Goal: Transaction & Acquisition: Purchase product/service

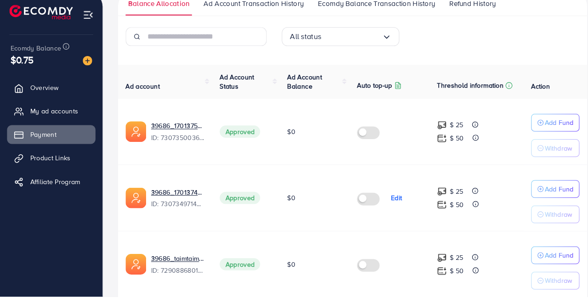
scroll to position [164, 0]
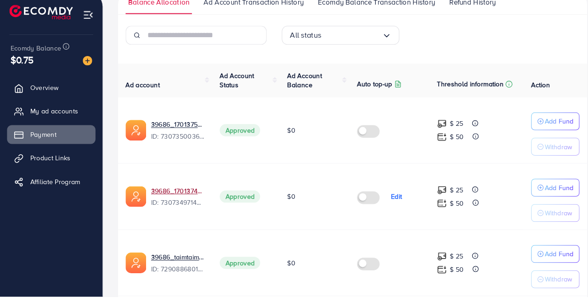
click at [185, 196] on link "39686_علي عزيز_1701374961696" at bounding box center [174, 194] width 52 height 9
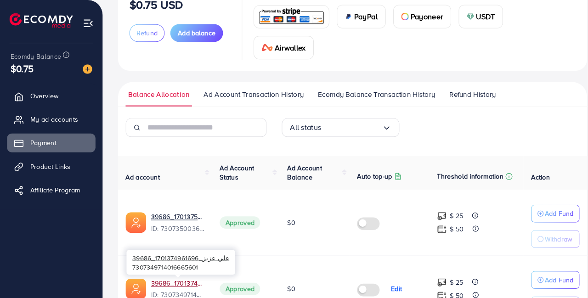
scroll to position [0, 0]
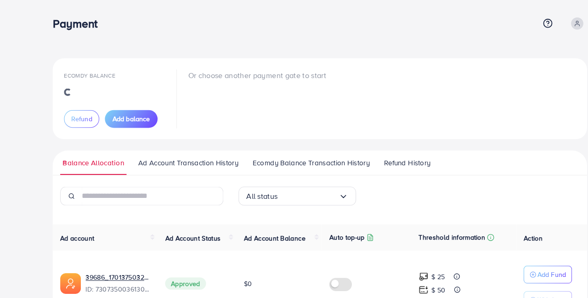
click at [137, 118] on span "Add balance" at bounding box center [128, 116] width 37 height 9
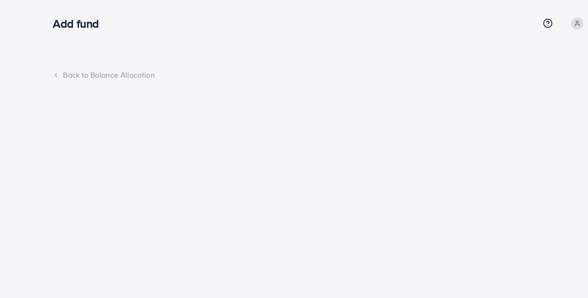
click at [54, 73] on polyline at bounding box center [55, 73] width 2 height 3
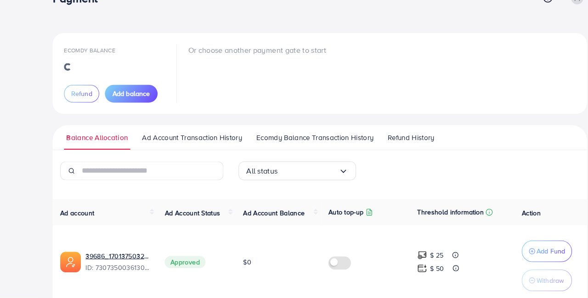
scroll to position [23, 0]
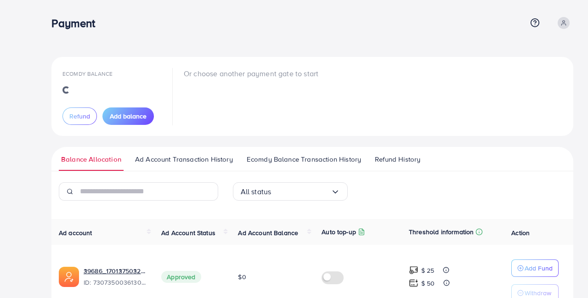
click at [568, 24] on span at bounding box center [564, 23] width 12 height 12
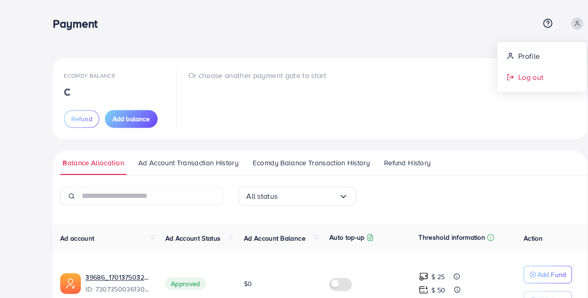
click at [530, 75] on span "Log out" at bounding box center [518, 75] width 25 height 11
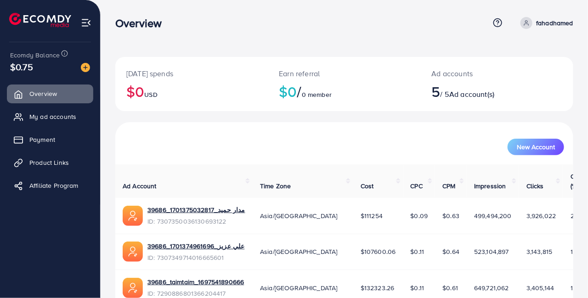
click at [46, 141] on span "Payment" at bounding box center [42, 139] width 26 height 9
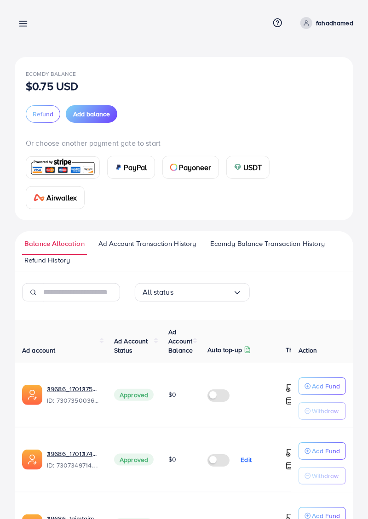
click at [14, 211] on div "Ecomdy Balance $0.75 USD Refund Add balance Or choose another payment gate to s…" at bounding box center [184, 362] width 368 height 725
click at [13, 208] on div "Ecomdy Balance $0.75 USD Refund Add balance Or choose another payment gate to s…" at bounding box center [184, 362] width 368 height 725
click at [14, 294] on div "Ecomdy Balance $0.75 USD Refund Add balance Or choose another payment gate to s…" at bounding box center [184, 362] width 368 height 725
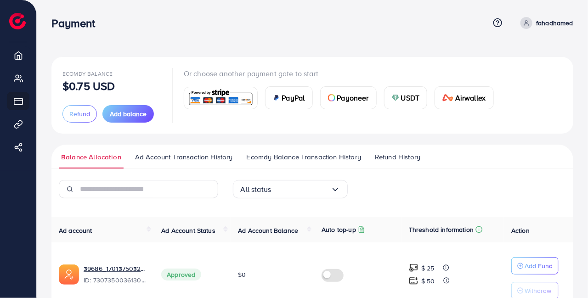
click at [22, 105] on ul "Overview My ad accounts Payment Product Links Affiliate Program" at bounding box center [18, 127] width 36 height 170
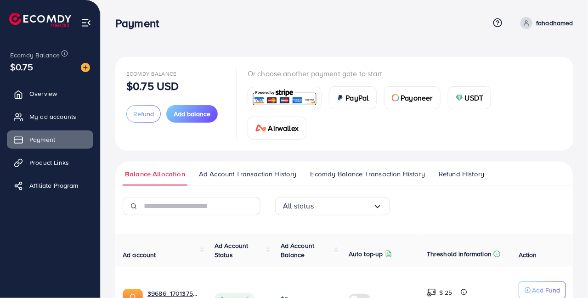
click at [89, 24] on img at bounding box center [86, 22] width 11 height 11
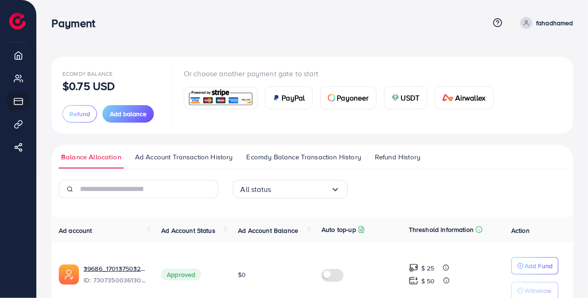
click at [22, 20] on img at bounding box center [17, 21] width 17 height 17
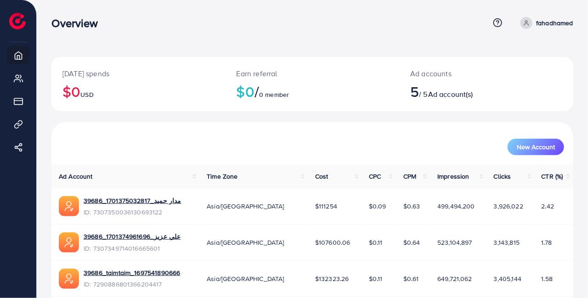
click at [20, 25] on img at bounding box center [17, 21] width 17 height 17
click at [23, 18] on img at bounding box center [17, 21] width 17 height 17
click at [19, 108] on link "Payment" at bounding box center [18, 101] width 23 height 18
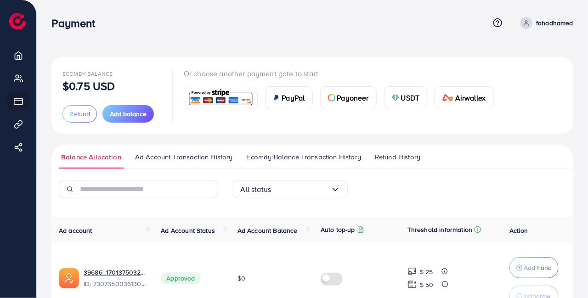
click at [24, 100] on link "Payment" at bounding box center [18, 101] width 23 height 18
click at [123, 115] on span "Add balance" at bounding box center [128, 113] width 37 height 9
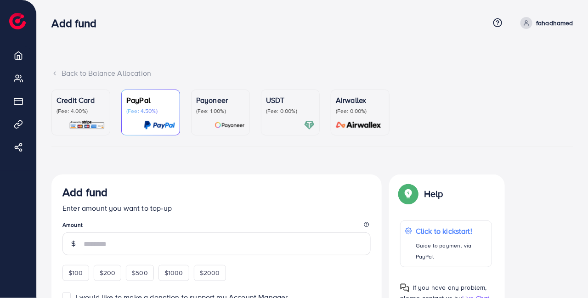
click at [73, 108] on p "(Fee: 4.00%)" at bounding box center [81, 111] width 49 height 7
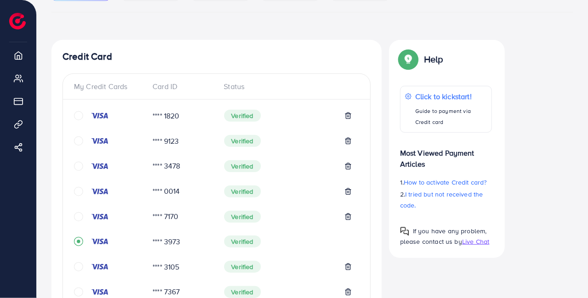
scroll to position [135, 0]
click at [34, 133] on li "Product Links" at bounding box center [18, 124] width 36 height 18
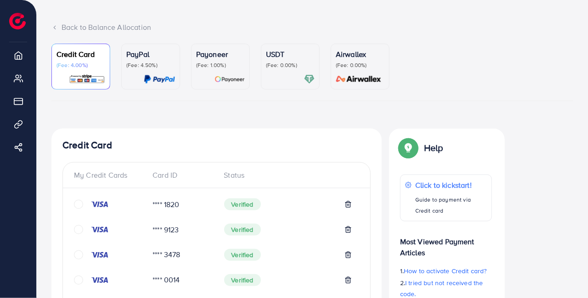
scroll to position [45, 0]
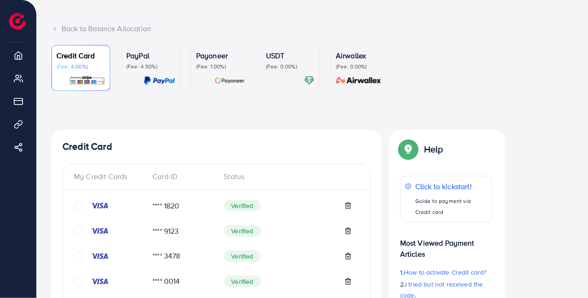
click at [347, 206] on icon at bounding box center [348, 205] width 7 height 7
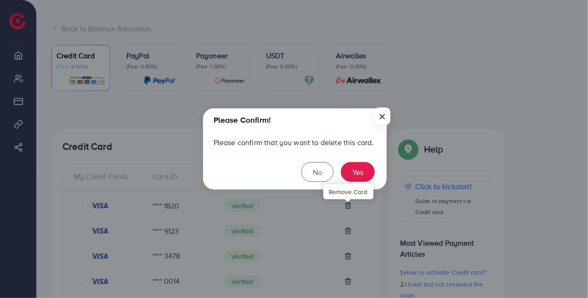
click at [368, 197] on div "Remove Card" at bounding box center [349, 191] width 50 height 15
click at [371, 190] on footer "No Yes" at bounding box center [295, 172] width 184 height 36
click at [367, 182] on button "Yes" at bounding box center [358, 172] width 34 height 20
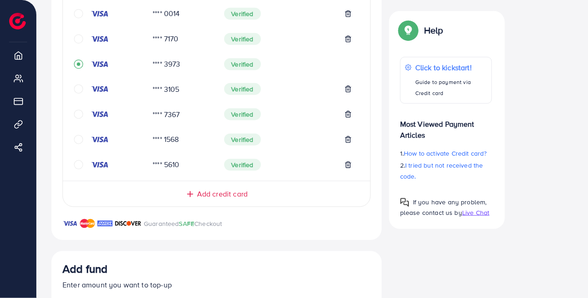
scroll to position [273, 0]
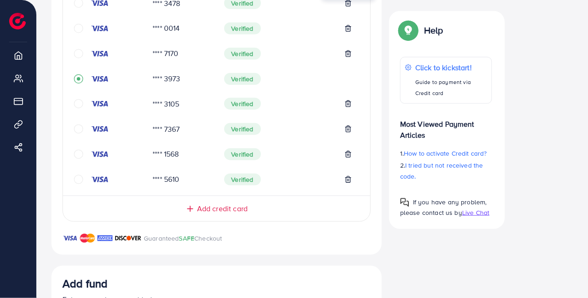
click at [286, 210] on div "Add credit card" at bounding box center [216, 209] width 271 height 11
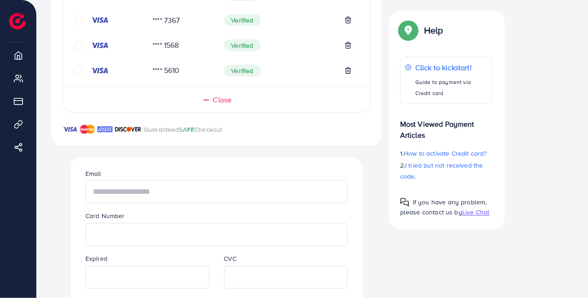
click at [291, 203] on input "text" at bounding box center [217, 192] width 263 height 23
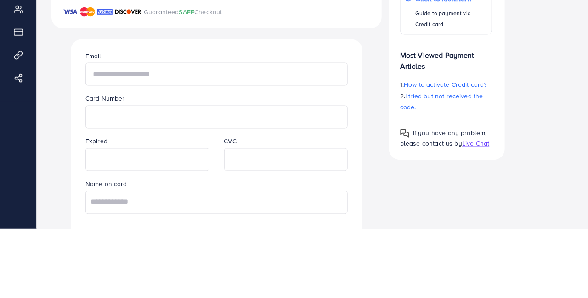
scroll to position [430, 0]
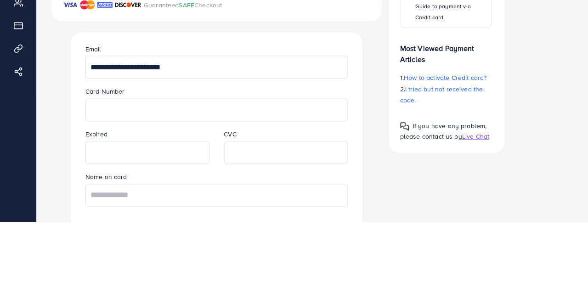
click at [317, 109] on div "**********" at bounding box center [216, 220] width 277 height 224
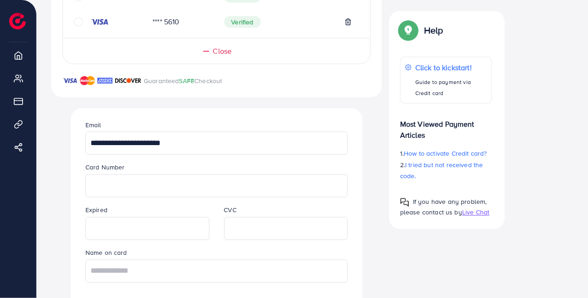
click at [149, 141] on input "**********" at bounding box center [217, 143] width 263 height 23
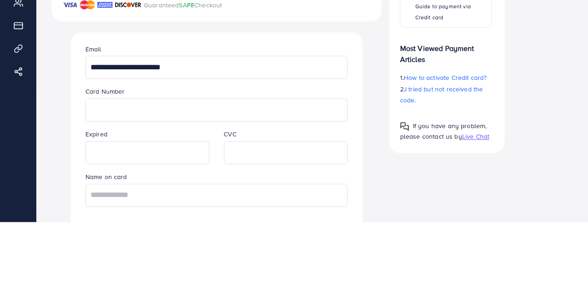
type input "**********"
click at [306, 108] on div "**********" at bounding box center [216, 220] width 277 height 224
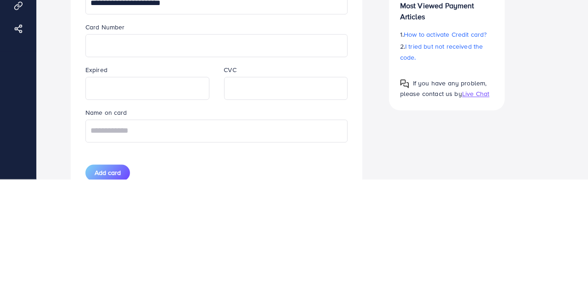
scroll to position [452, 0]
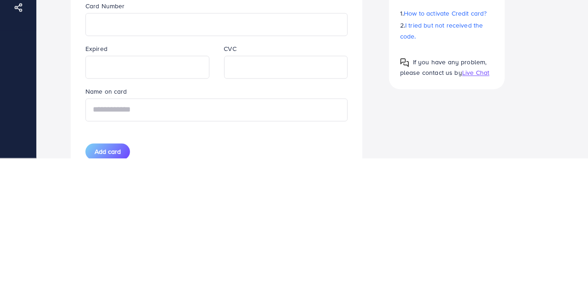
click at [312, 254] on input "text" at bounding box center [217, 250] width 263 height 23
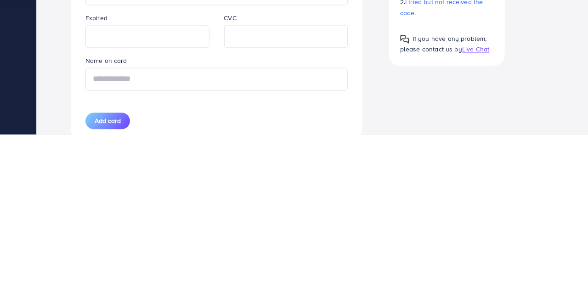
scroll to position [471, 0]
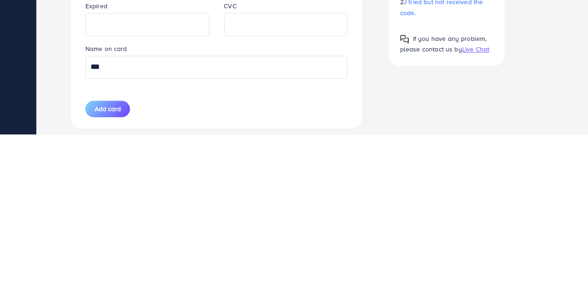
type input "***"
click at [447, 271] on div "**********" at bounding box center [312, 176] width 522 height 946
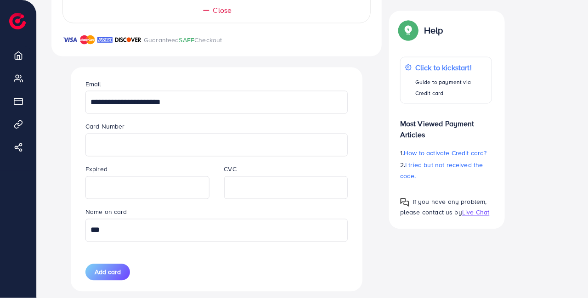
click at [118, 272] on span "Add card" at bounding box center [108, 272] width 26 height 9
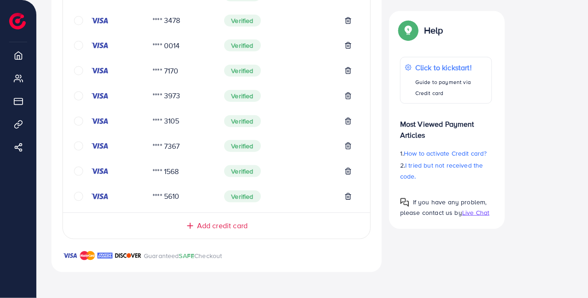
scroll to position [283, 0]
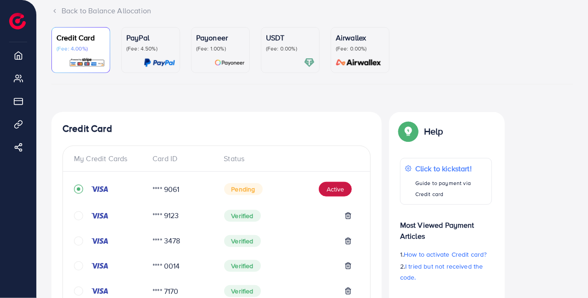
click at [338, 188] on button "Active" at bounding box center [335, 189] width 33 height 15
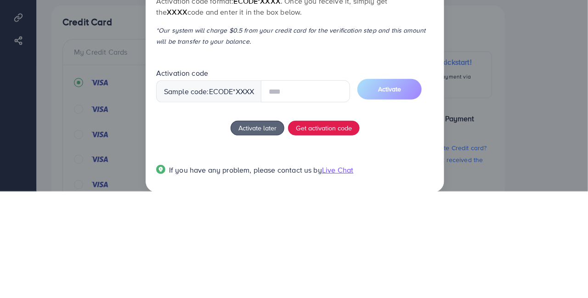
scroll to position [63, 0]
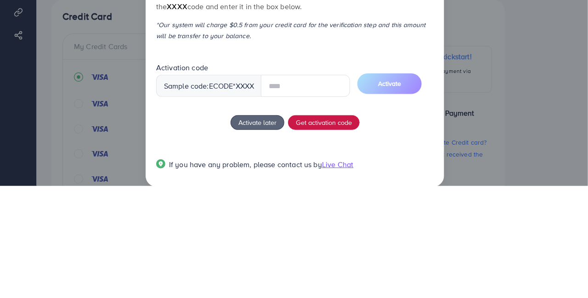
click at [342, 238] on button "Get activation code" at bounding box center [324, 235] width 72 height 15
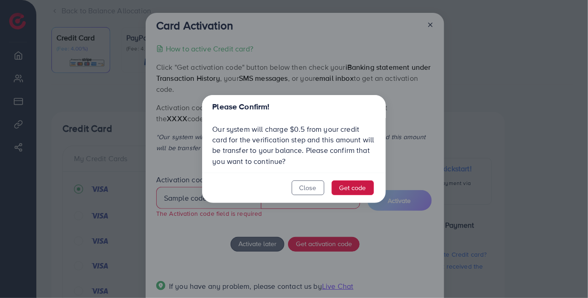
click at [357, 185] on button "Get code" at bounding box center [353, 188] width 42 height 15
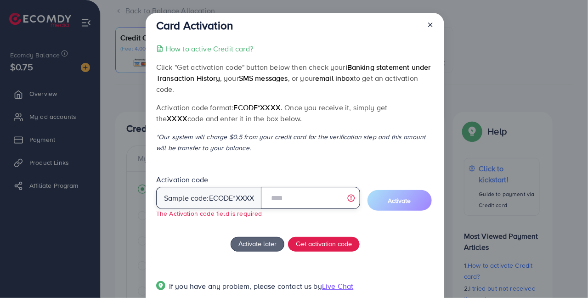
click at [301, 206] on input "text" at bounding box center [310, 198] width 99 height 22
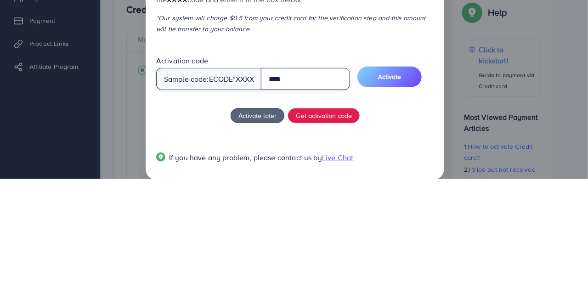
type input "****"
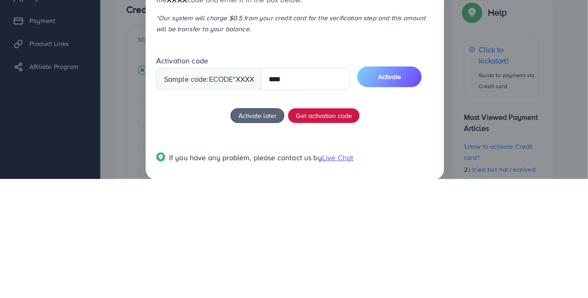
click at [347, 235] on span "Get activation code" at bounding box center [324, 235] width 56 height 10
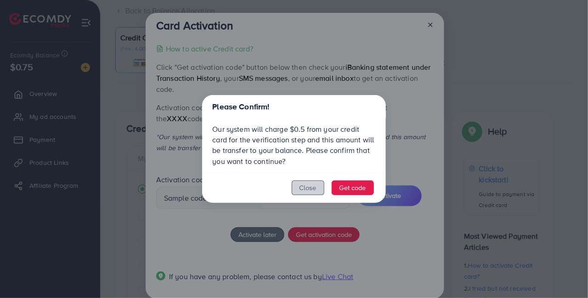
click at [312, 188] on button "Close" at bounding box center [308, 188] width 33 height 15
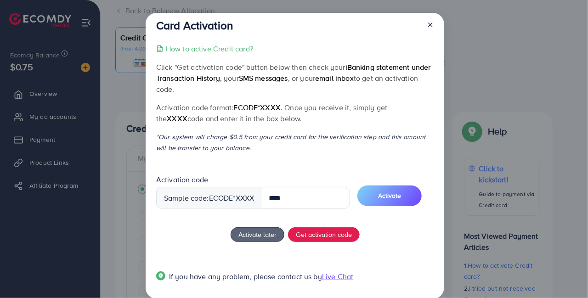
click at [401, 198] on span "Activate" at bounding box center [389, 195] width 23 height 9
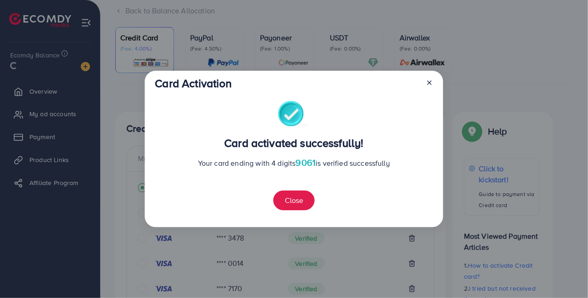
scroll to position [484, 0]
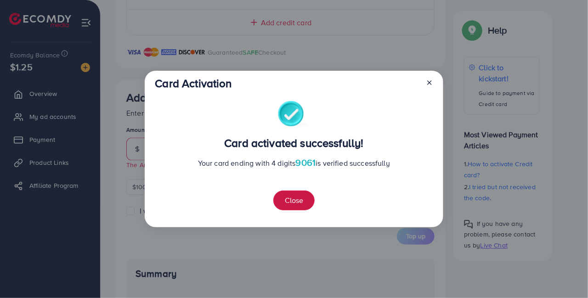
click at [307, 202] on button "Close" at bounding box center [294, 201] width 41 height 20
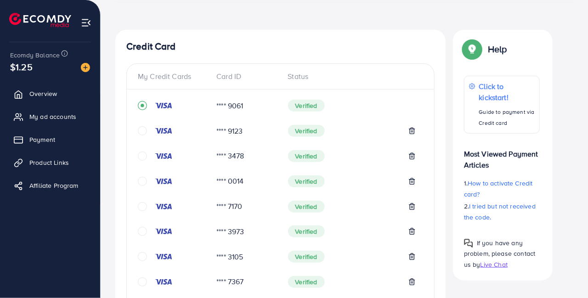
scroll to position [0, 0]
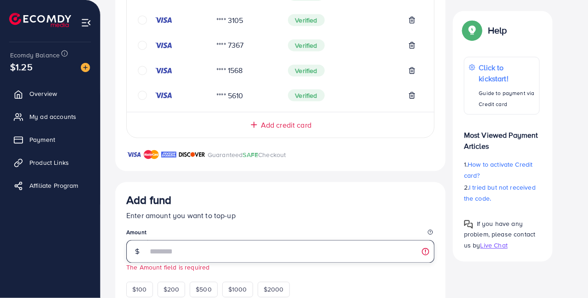
click at [247, 257] on input "number" at bounding box center [291, 251] width 287 height 23
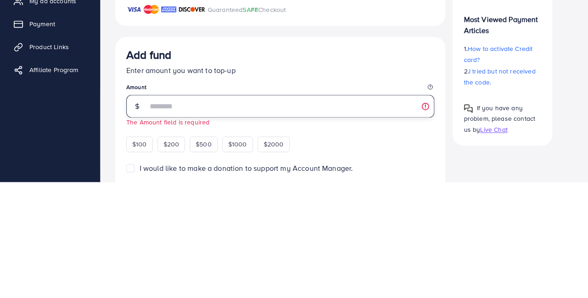
scroll to position [411, 0]
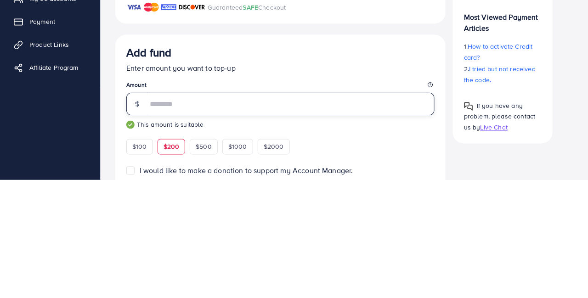
type input "***"
click at [333, 178] on div "Add fund" at bounding box center [280, 172] width 308 height 17
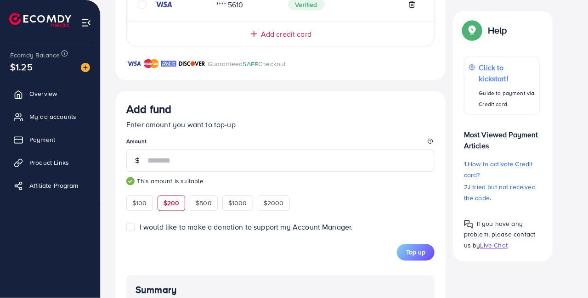
scroll to position [478, 0]
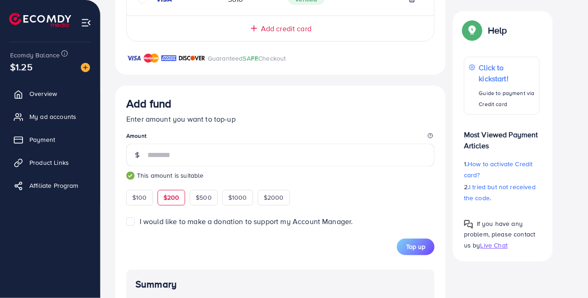
click at [420, 243] on span "Top up" at bounding box center [415, 247] width 19 height 9
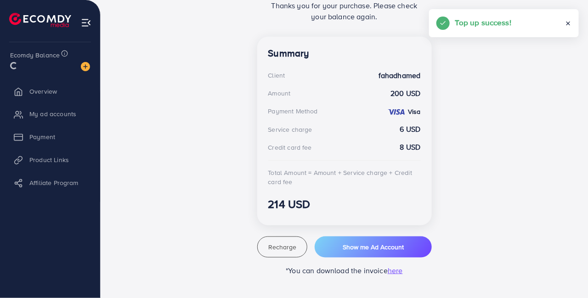
scroll to position [230, 0]
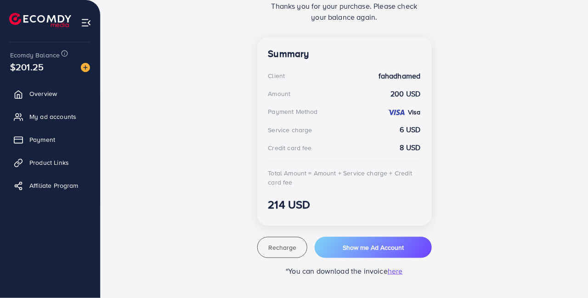
click at [32, 138] on span "Payment" at bounding box center [42, 139] width 26 height 9
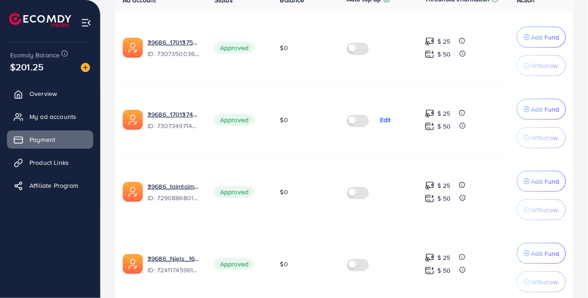
scroll to position [261, 0]
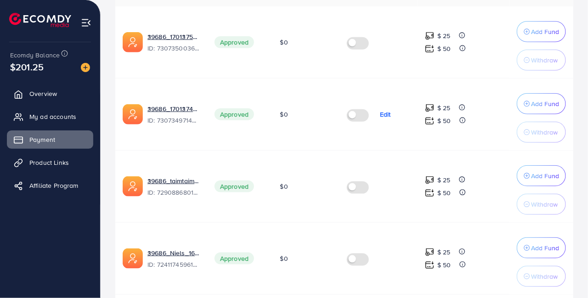
click at [536, 103] on p "Add Fund" at bounding box center [545, 103] width 28 height 11
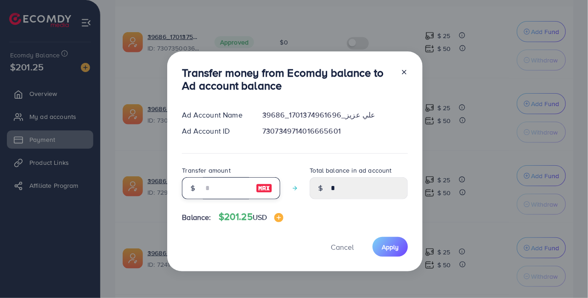
click at [234, 200] on input "number" at bounding box center [226, 188] width 46 height 22
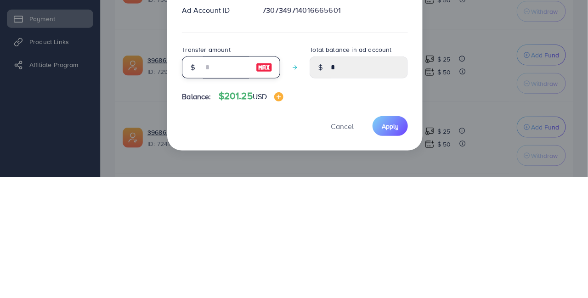
type input "*"
type input "****"
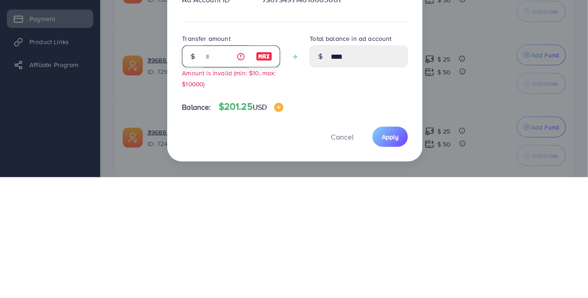
type input "**"
type input "*****"
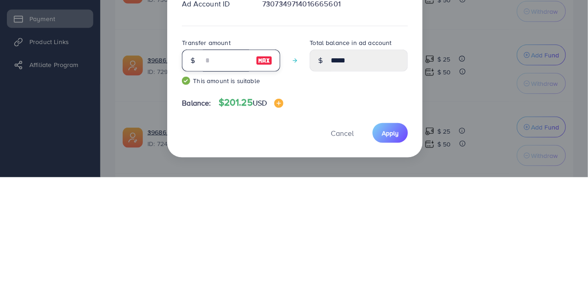
type input "**"
click at [381, 145] on div "Ad Account Name 39686_علي عزيز_1701374961696 Ad Account ID 7307349714016665601" at bounding box center [295, 125] width 226 height 44
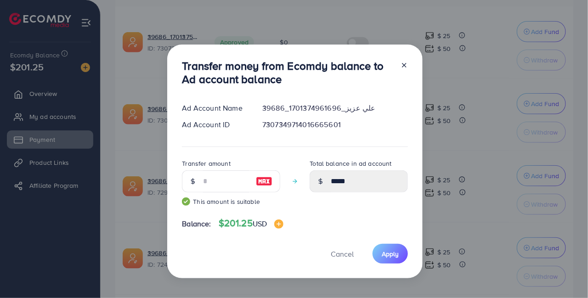
click at [389, 257] on span "Apply" at bounding box center [390, 254] width 17 height 9
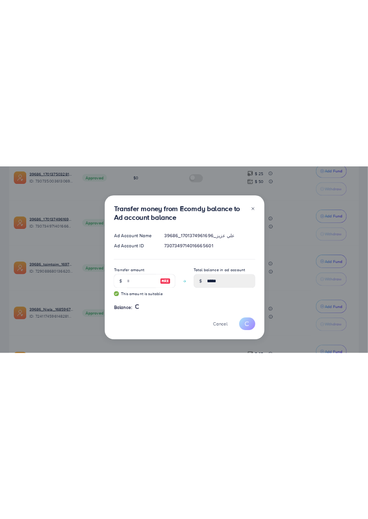
scroll to position [243, 0]
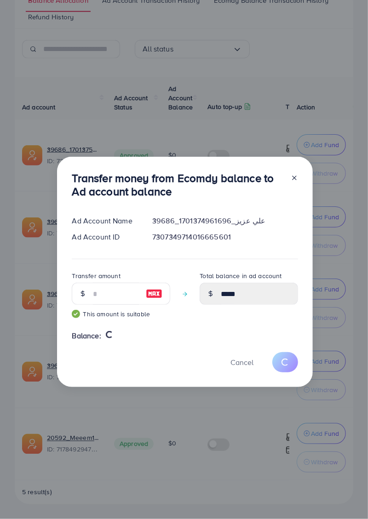
type input "*"
